Goal: Transaction & Acquisition: Obtain resource

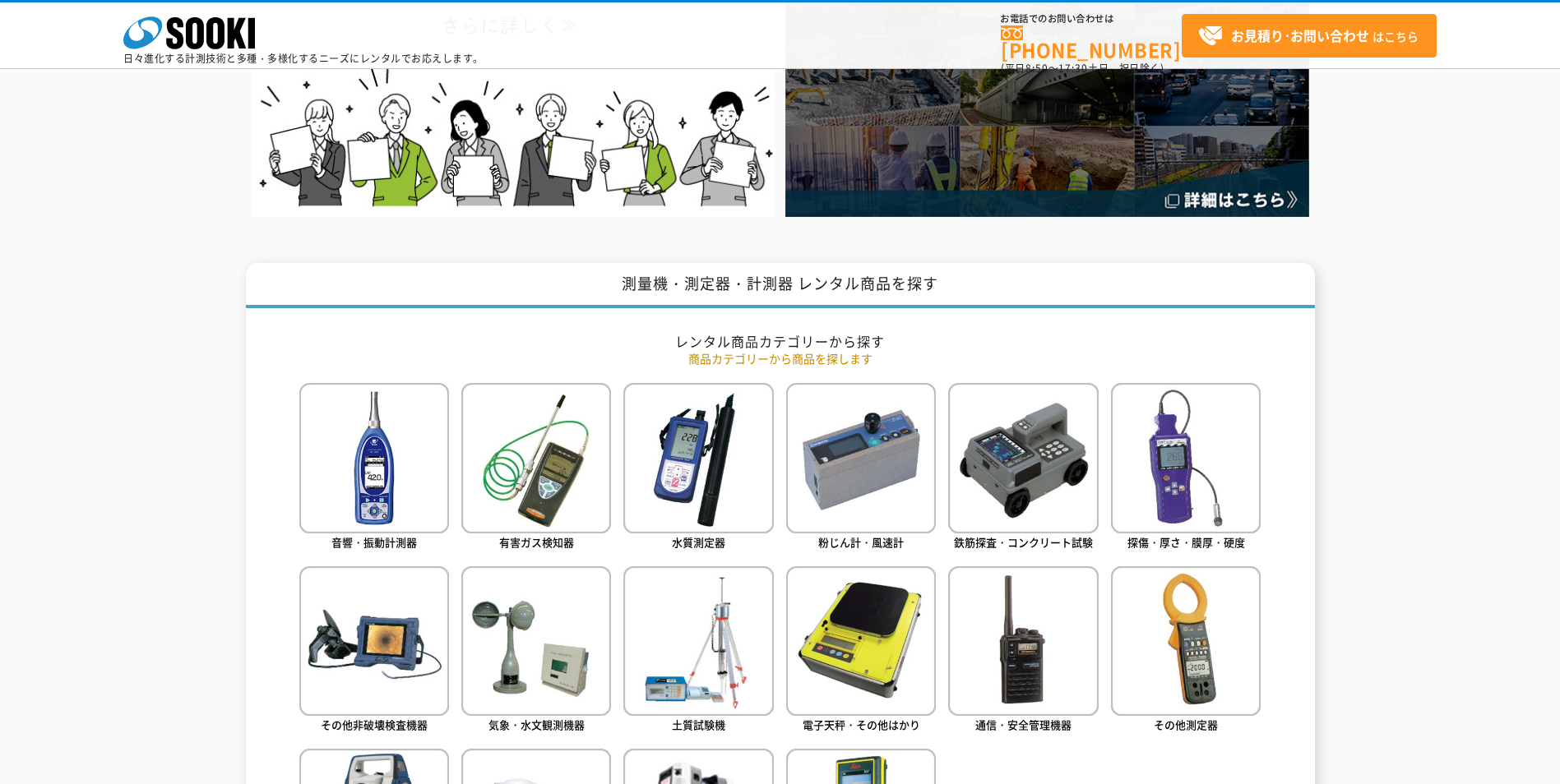
scroll to position [482, 0]
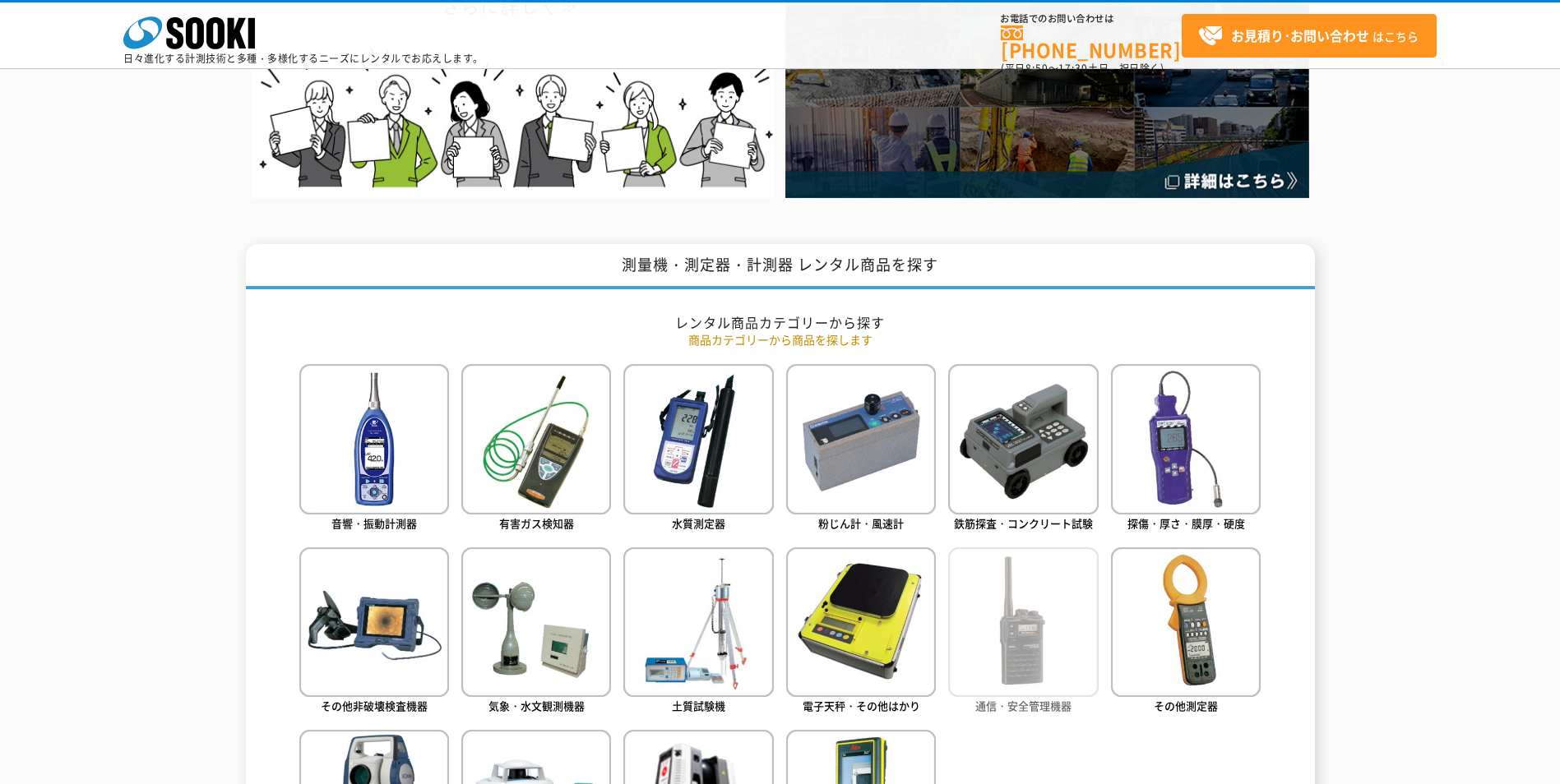
click at [1041, 547] on img at bounding box center [1023, 622] width 150 height 150
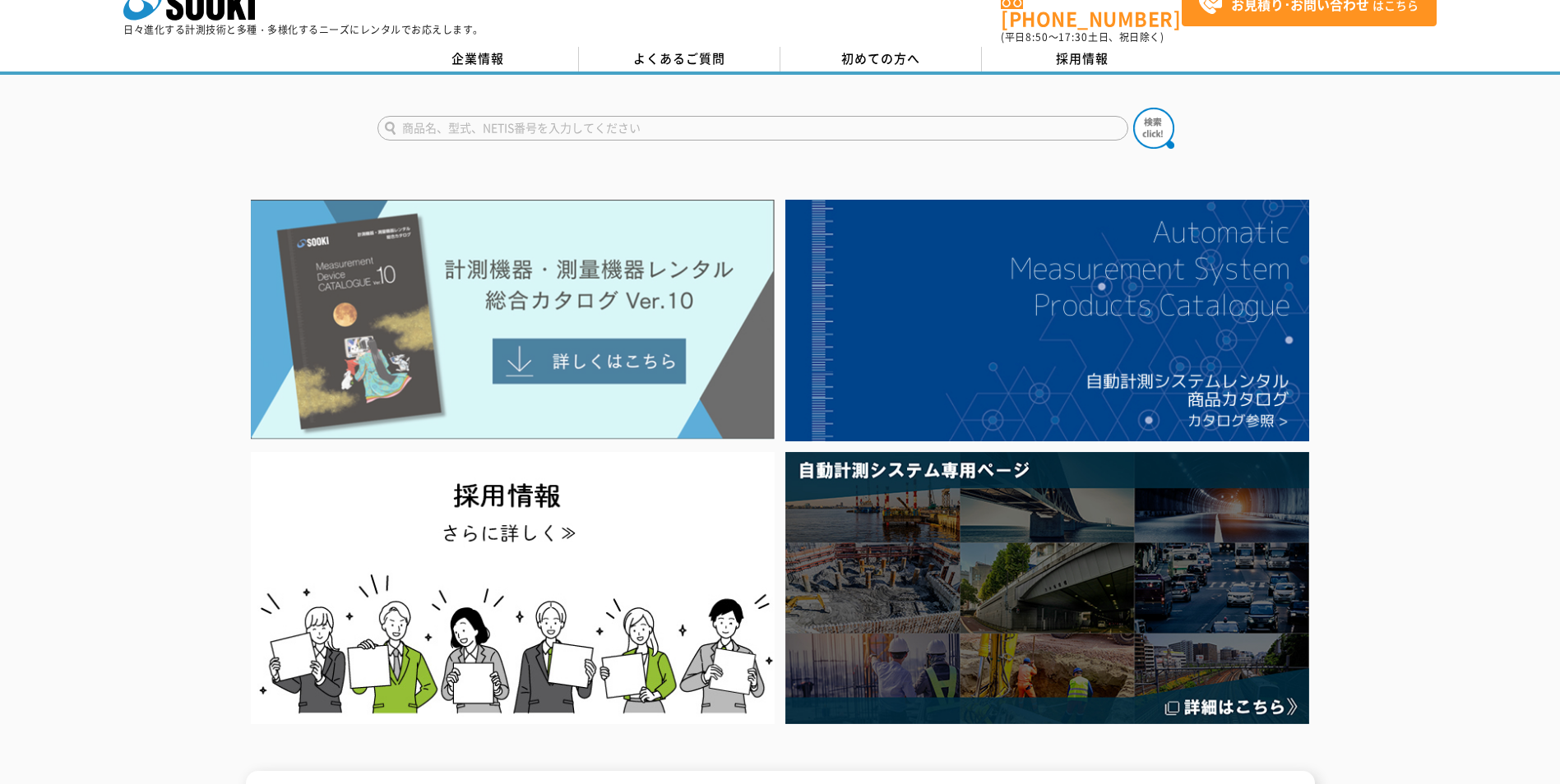
scroll to position [0, 0]
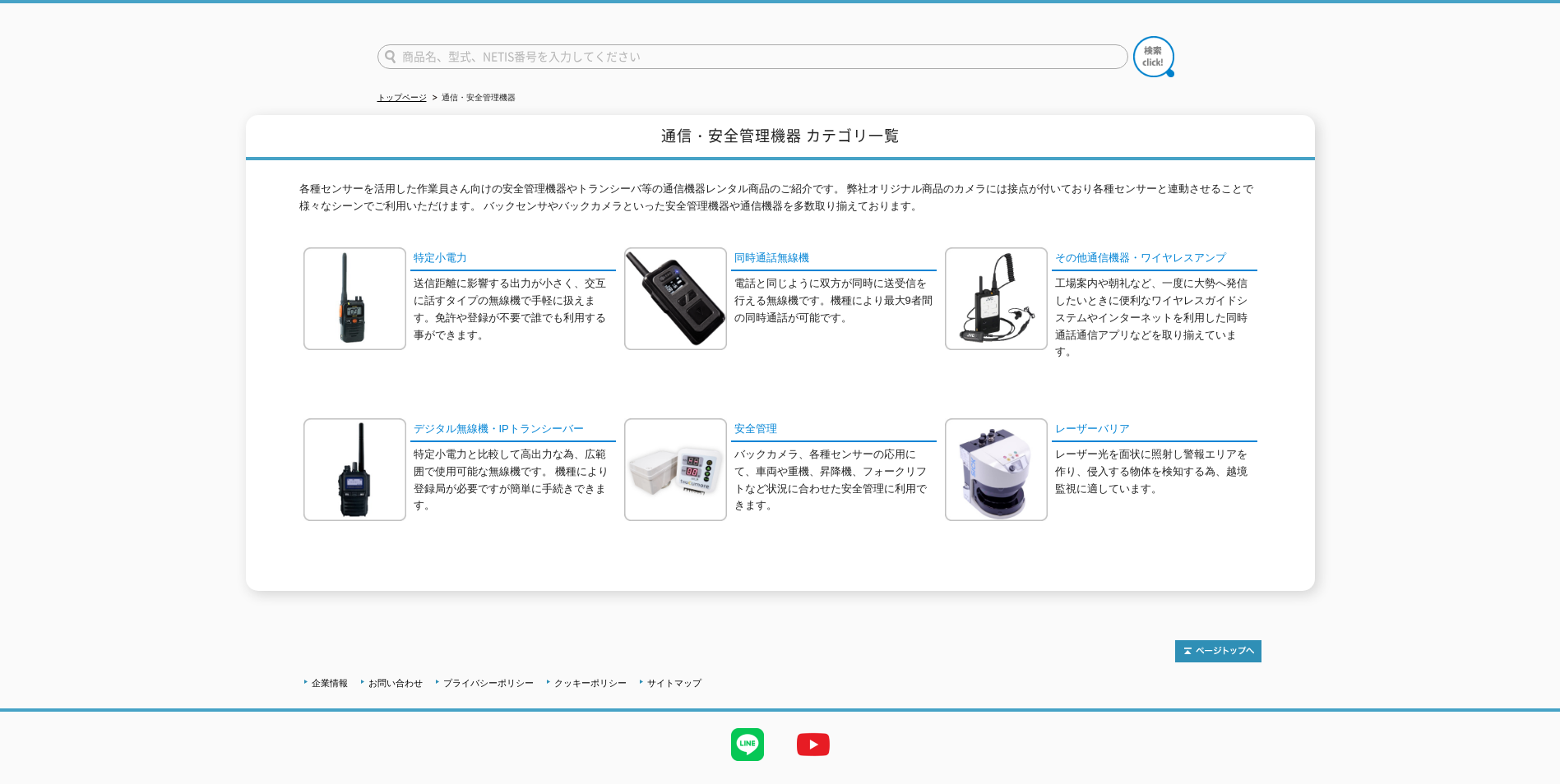
scroll to position [111, 0]
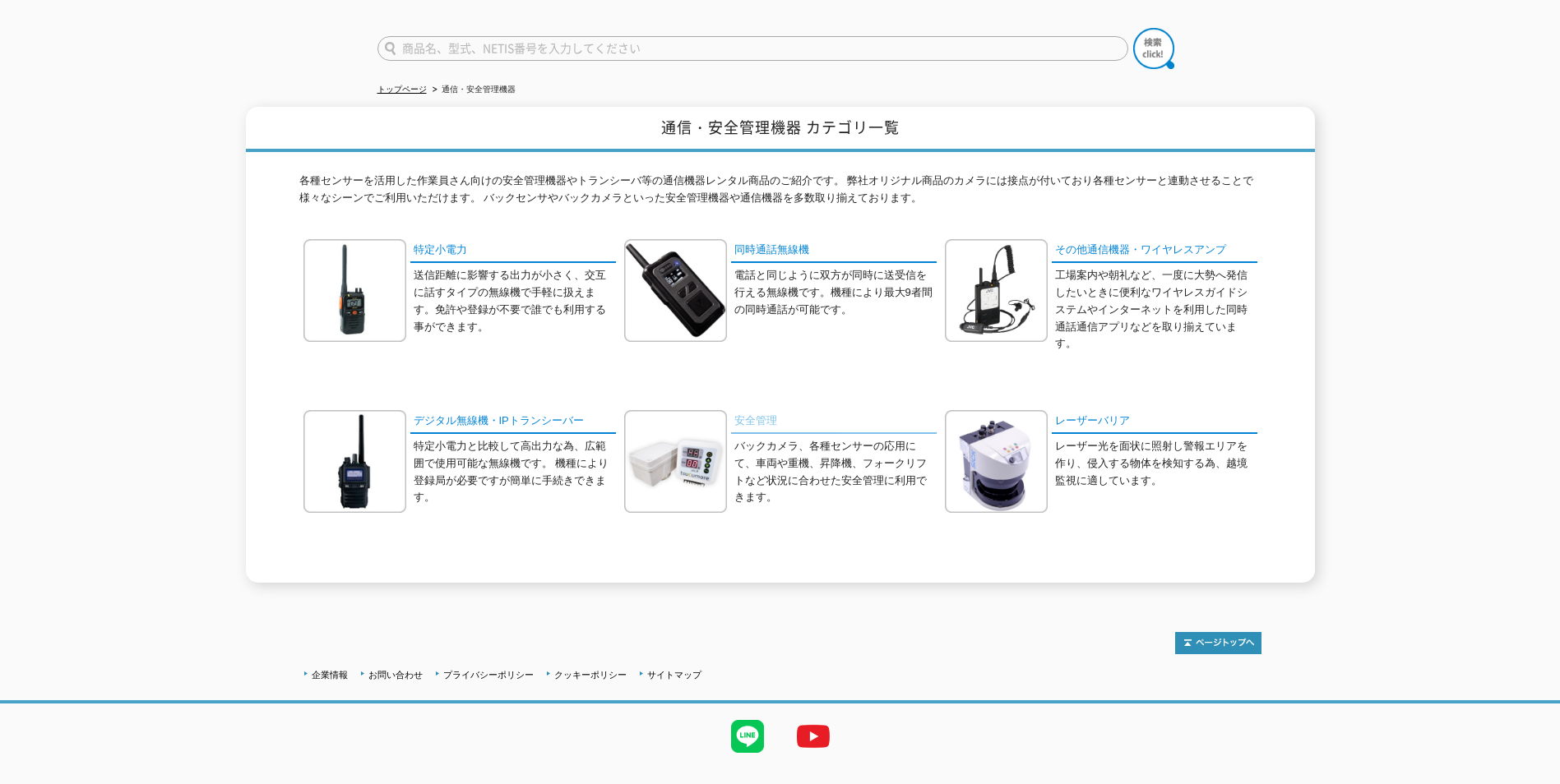
click at [736, 412] on link "安全管理" at bounding box center [833, 422] width 205 height 24
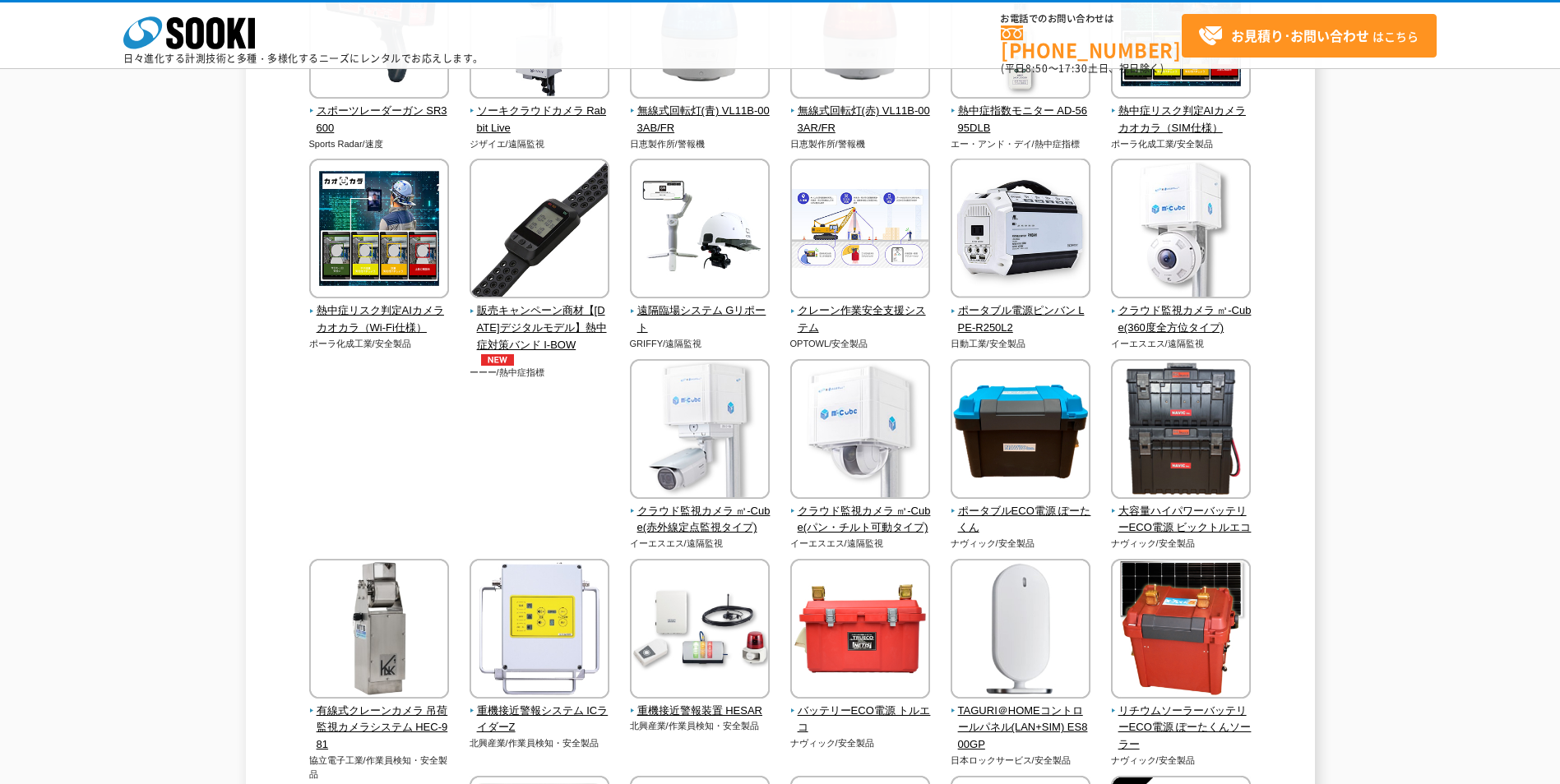
scroll to position [493, 0]
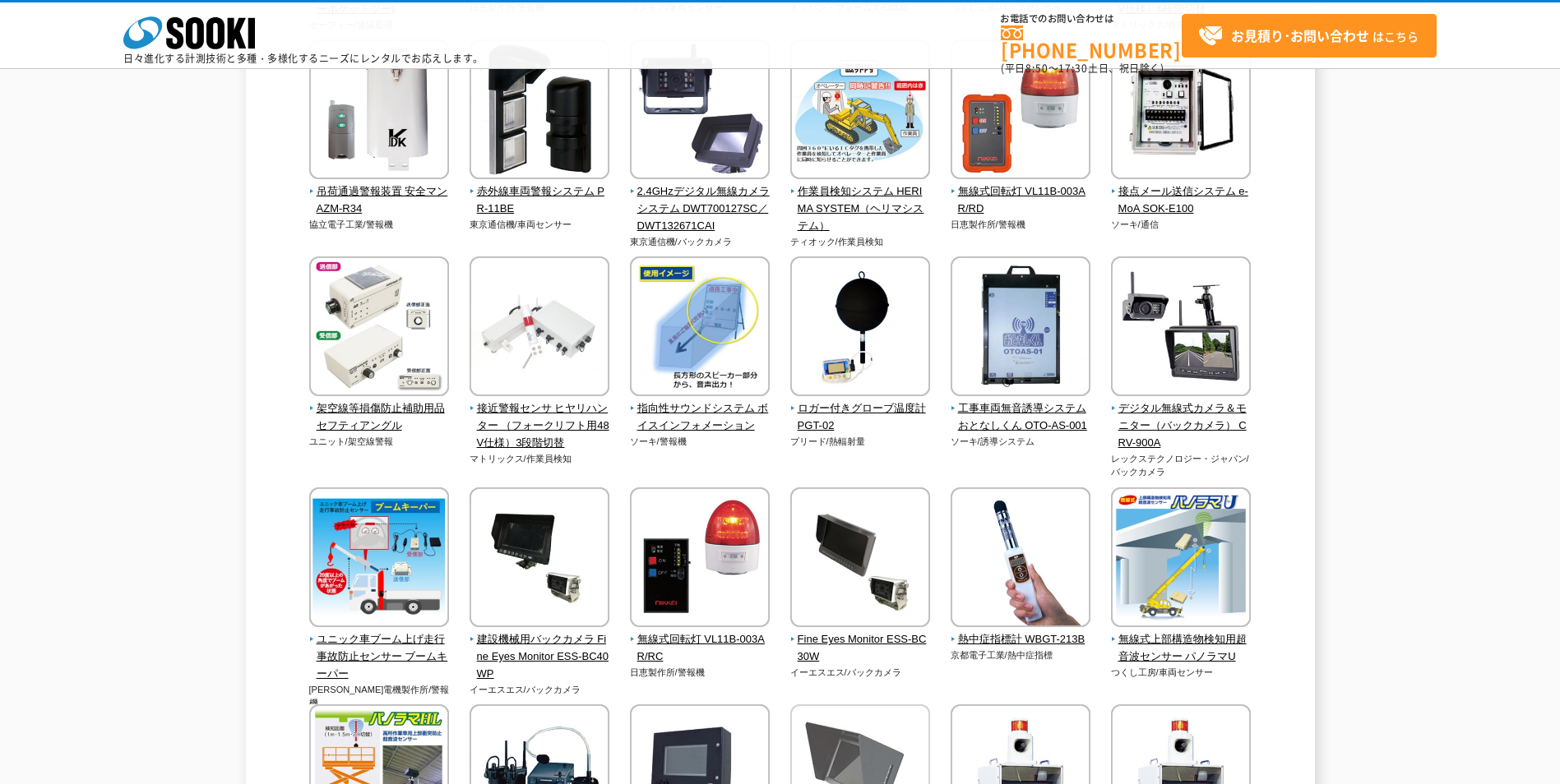
scroll to position [2385, 0]
